Goal: Information Seeking & Learning: Learn about a topic

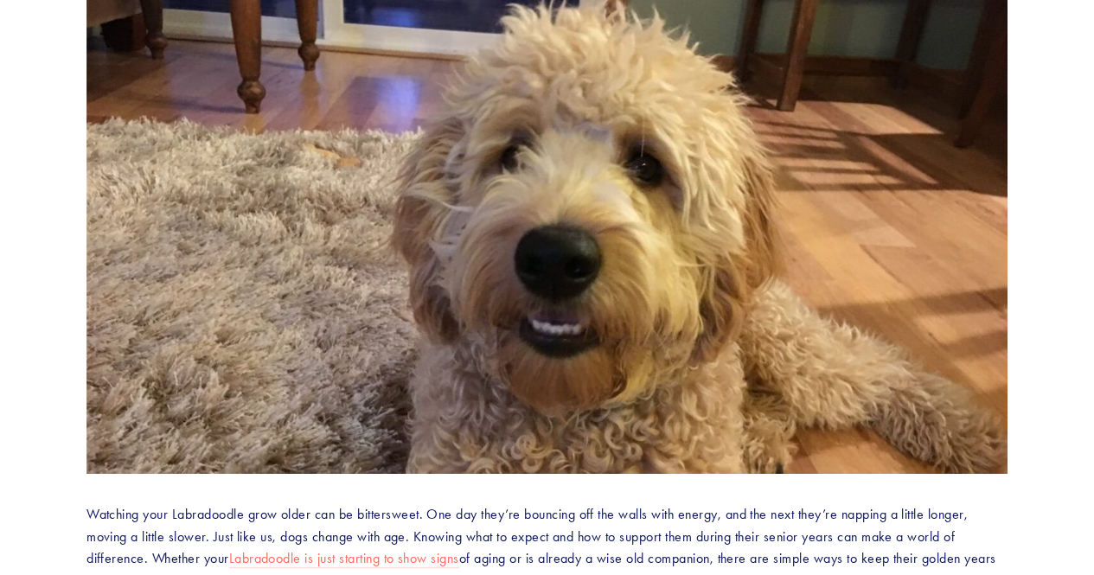
scroll to position [373, 0]
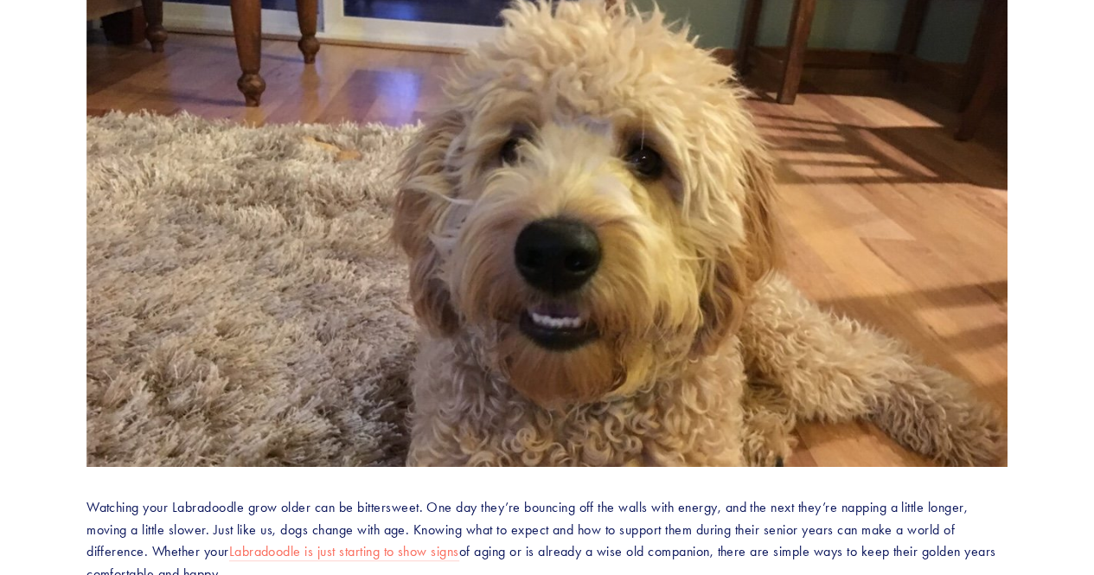
click at [796, 40] on img at bounding box center [546, 226] width 921 height 482
click at [710, 151] on img at bounding box center [546, 226] width 921 height 482
click at [569, 163] on img at bounding box center [546, 226] width 921 height 482
click at [569, 172] on img at bounding box center [546, 226] width 921 height 482
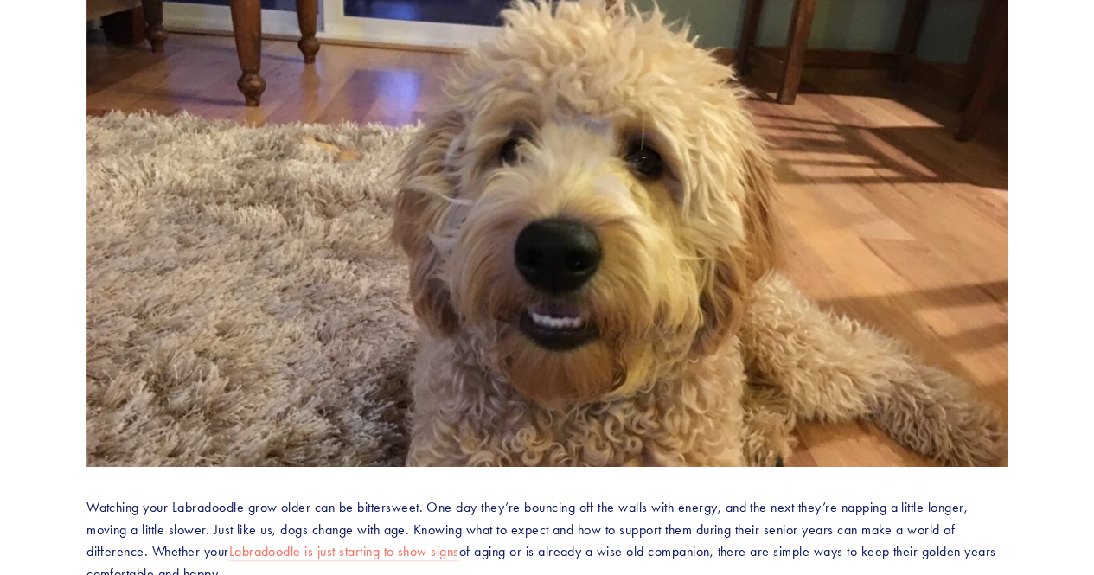
click at [569, 209] on img at bounding box center [546, 226] width 921 height 482
drag, startPoint x: 1090, startPoint y: 160, endPoint x: 1105, endPoint y: 122, distance: 41.1
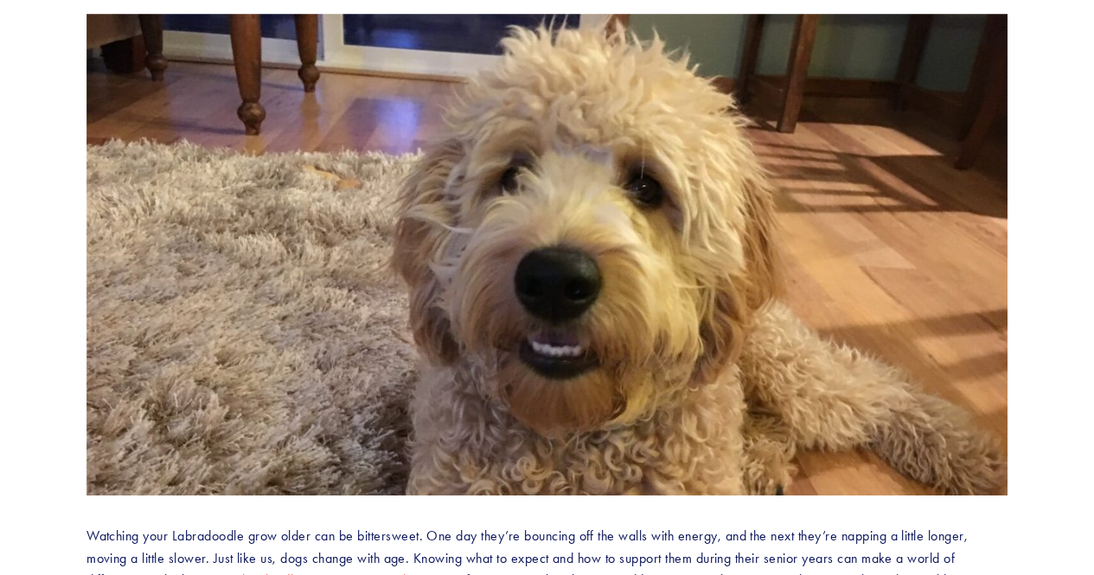
scroll to position [330, 0]
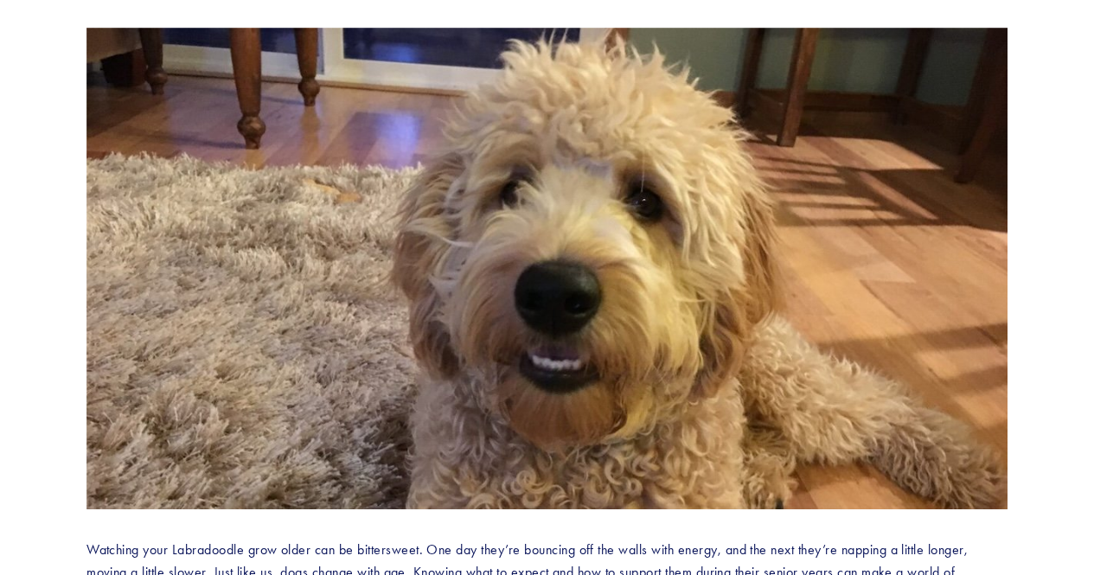
click at [900, 217] on img at bounding box center [546, 269] width 921 height 482
